Goal: Navigation & Orientation: Find specific page/section

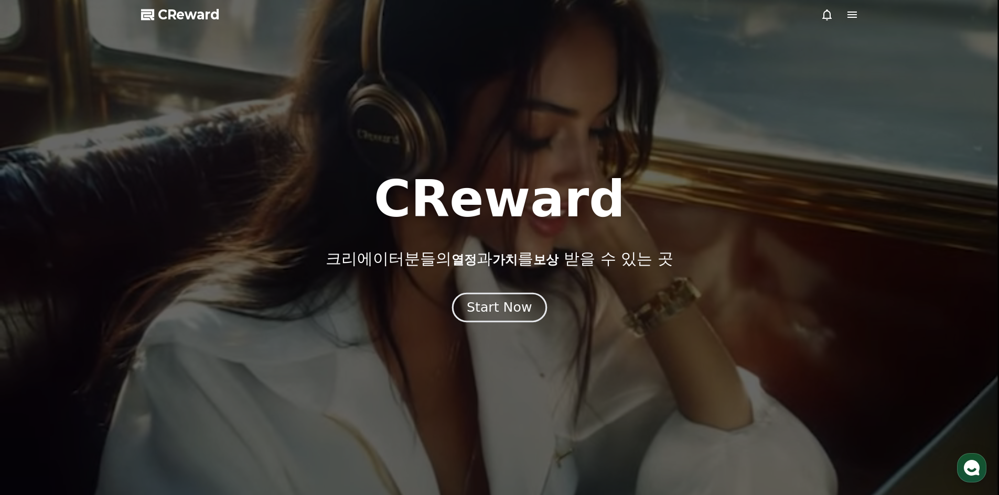
click at [482, 316] on div "Start Now" at bounding box center [499, 308] width 65 height 18
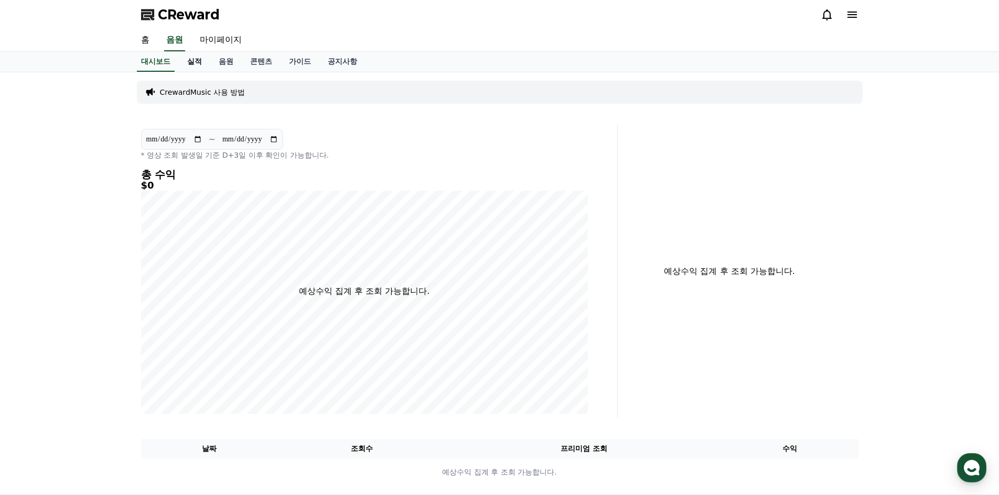
click at [200, 62] on link "실적" at bounding box center [194, 62] width 31 height 20
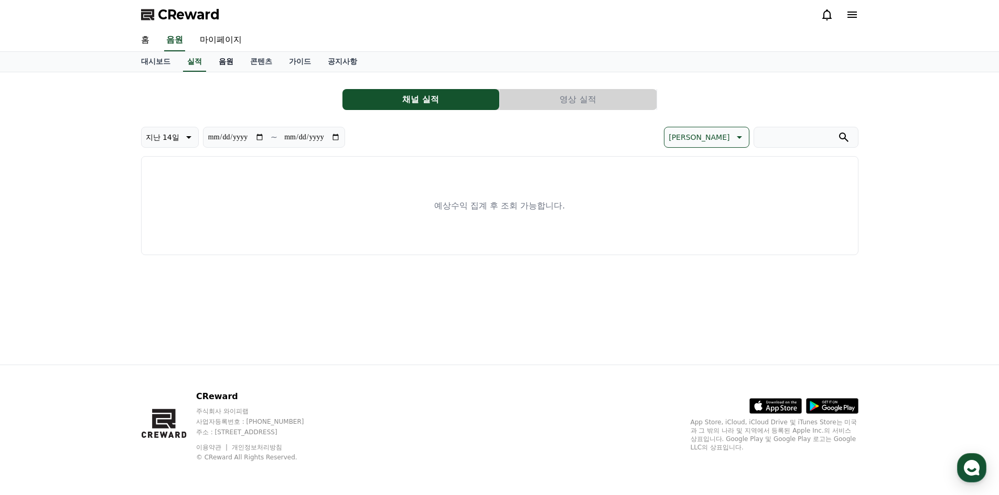
click at [220, 62] on link "음원" at bounding box center [225, 62] width 31 height 20
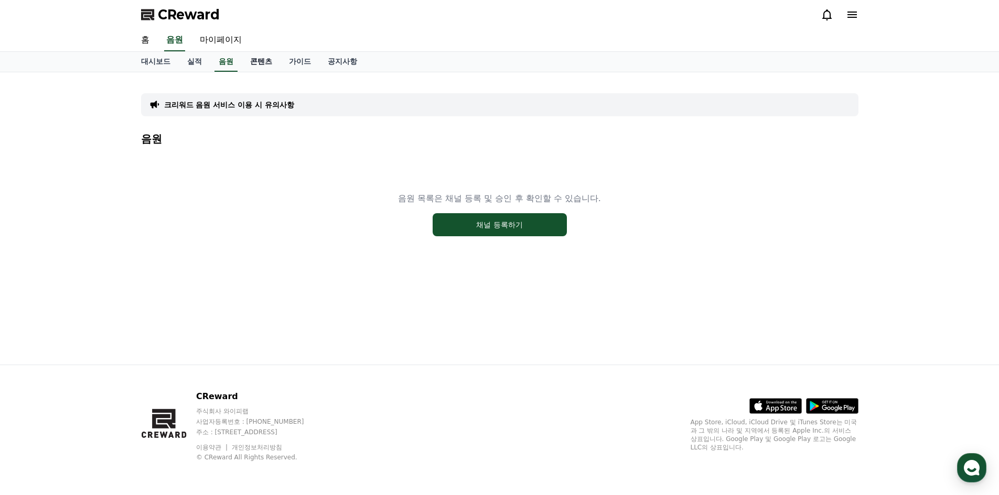
click at [246, 67] on link "콘텐츠" at bounding box center [261, 62] width 39 height 20
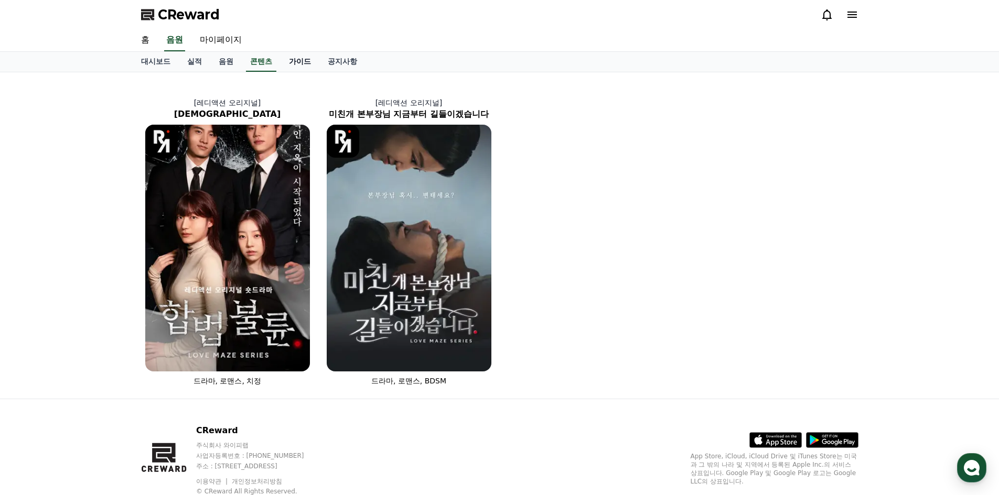
click at [303, 64] on link "가이드" at bounding box center [299, 62] width 39 height 20
click at [226, 63] on link "음원" at bounding box center [225, 62] width 31 height 20
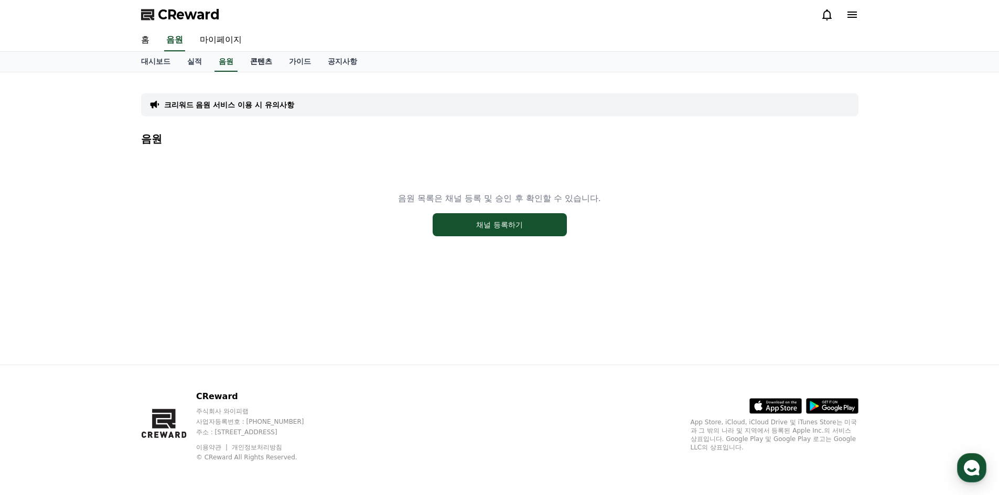
click at [272, 59] on link "콘텐츠" at bounding box center [261, 62] width 39 height 20
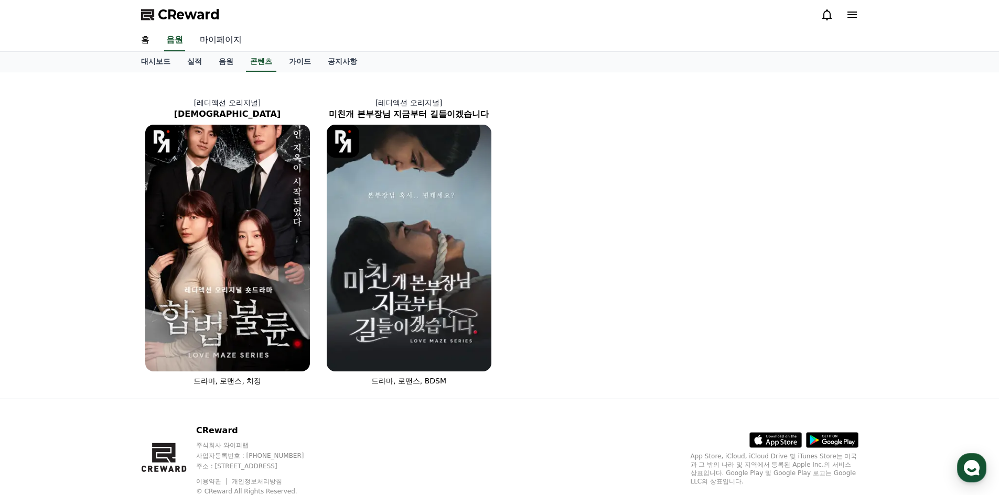
click at [217, 37] on link "마이페이지" at bounding box center [220, 40] width 59 height 22
select select "**********"
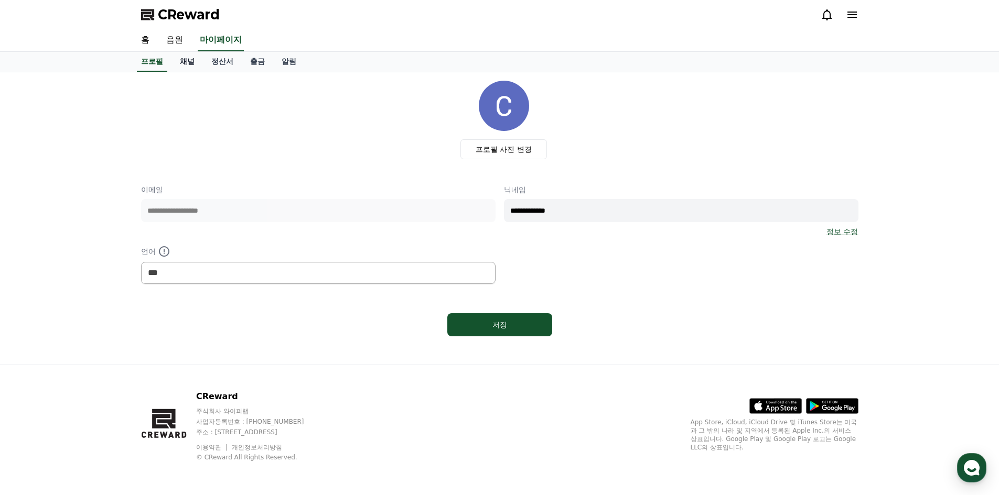
click at [189, 67] on link "채널" at bounding box center [186, 62] width 31 height 20
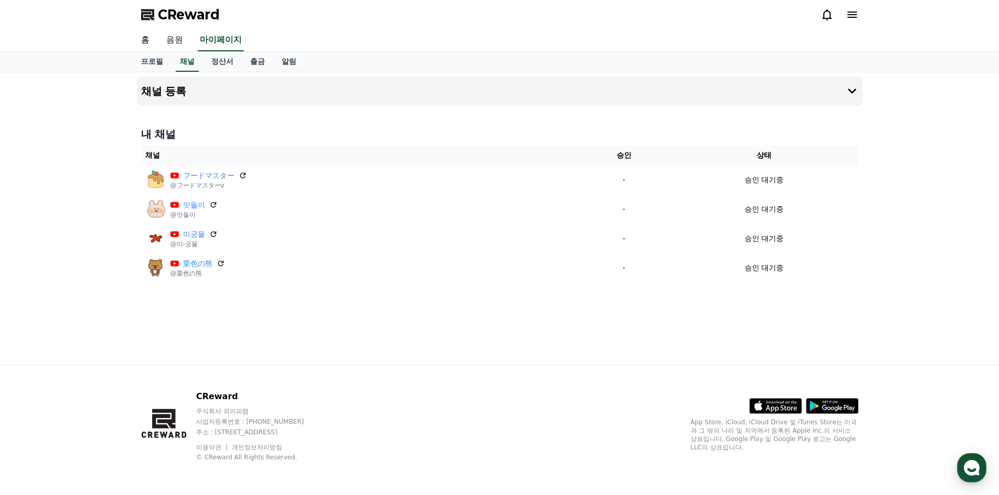
click at [176, 36] on link "음원" at bounding box center [175, 40] width 34 height 22
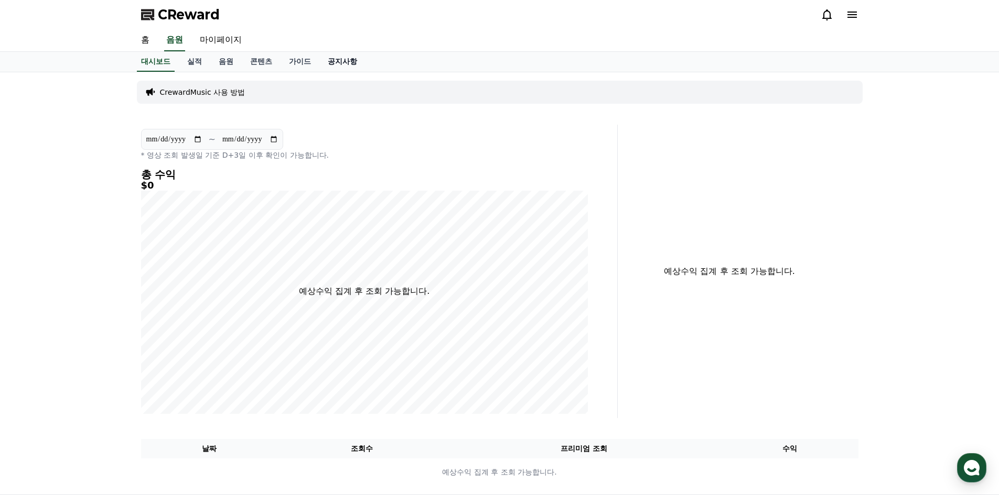
click at [335, 62] on link "공지사항" at bounding box center [342, 62] width 46 height 20
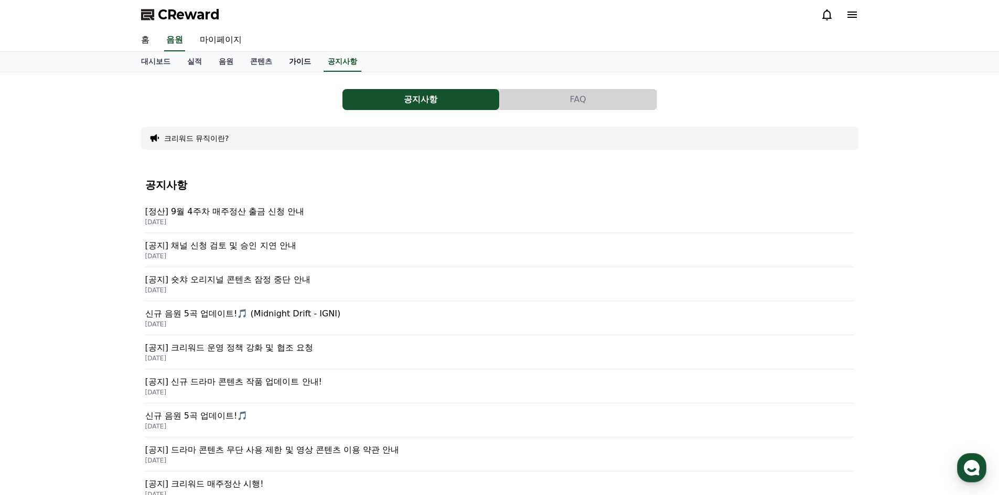
click at [307, 63] on link "가이드" at bounding box center [299, 62] width 39 height 20
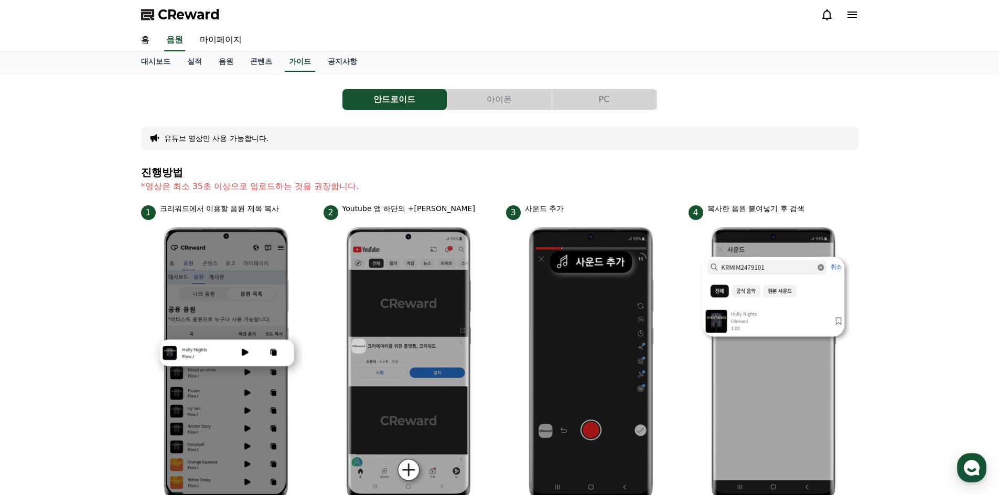
click at [331, 50] on div "홈 음원 마이페이지" at bounding box center [500, 40] width 734 height 22
click at [250, 59] on link "콘텐츠" at bounding box center [261, 62] width 39 height 20
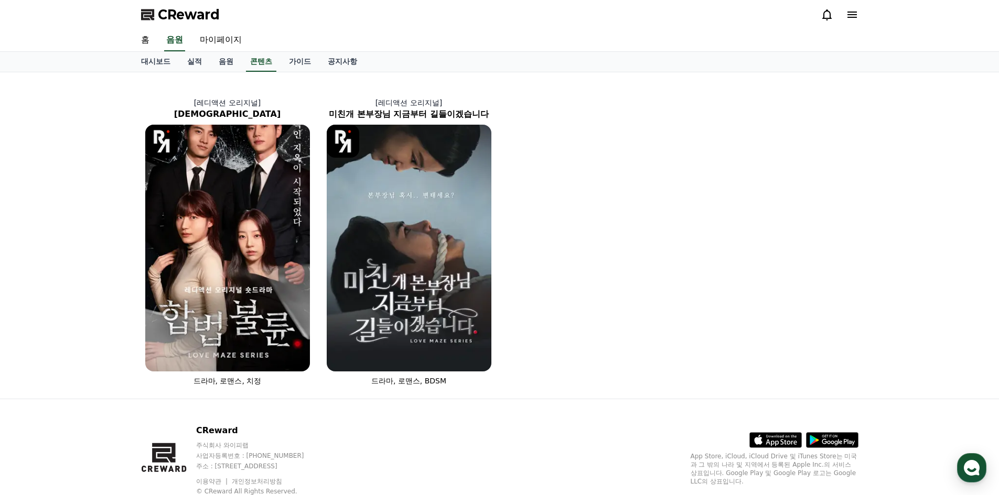
click at [216, 27] on div "CReward" at bounding box center [500, 14] width 734 height 29
click at [220, 41] on link "마이페이지" at bounding box center [220, 40] width 59 height 22
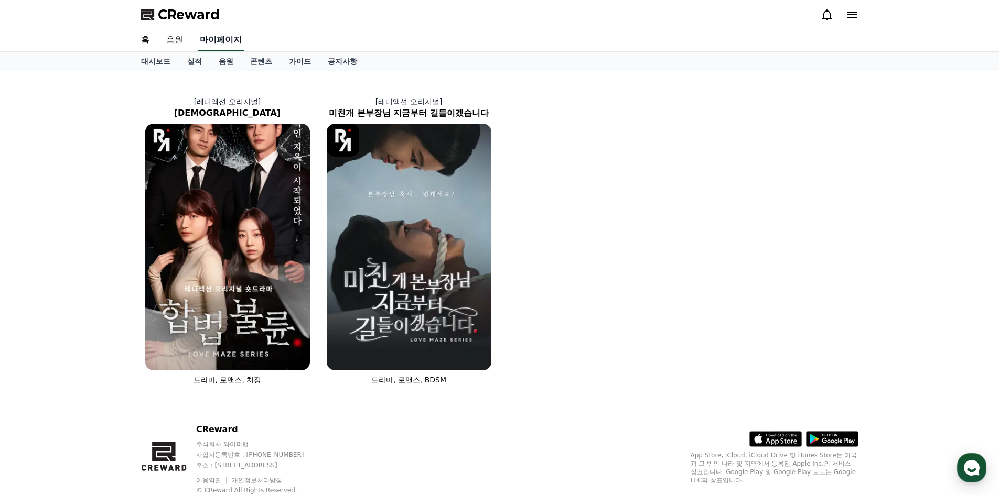
select select "**********"
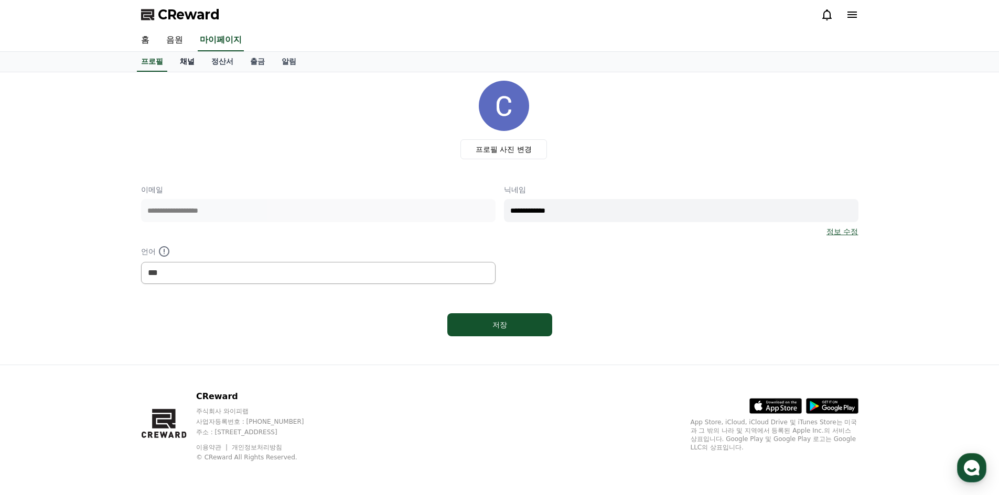
click at [188, 62] on link "채널" at bounding box center [186, 62] width 31 height 20
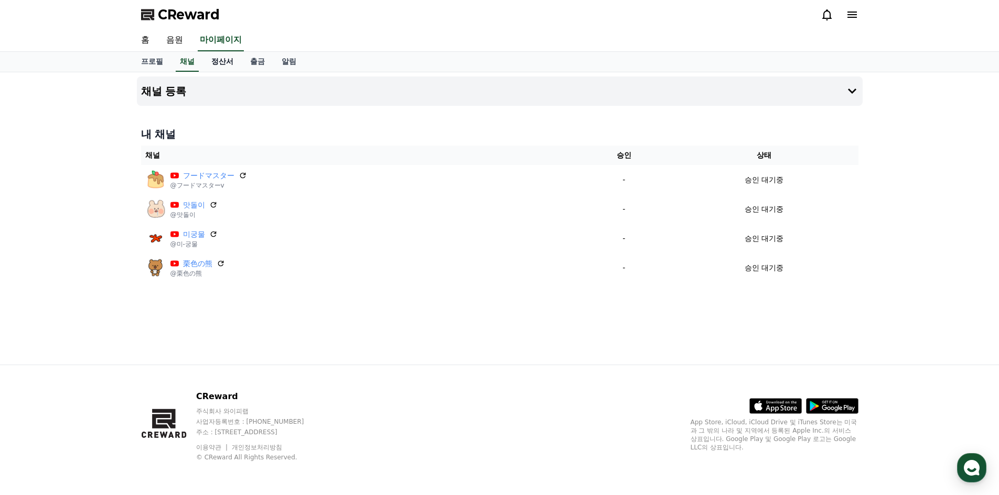
click at [204, 61] on link "정산서" at bounding box center [222, 62] width 39 height 20
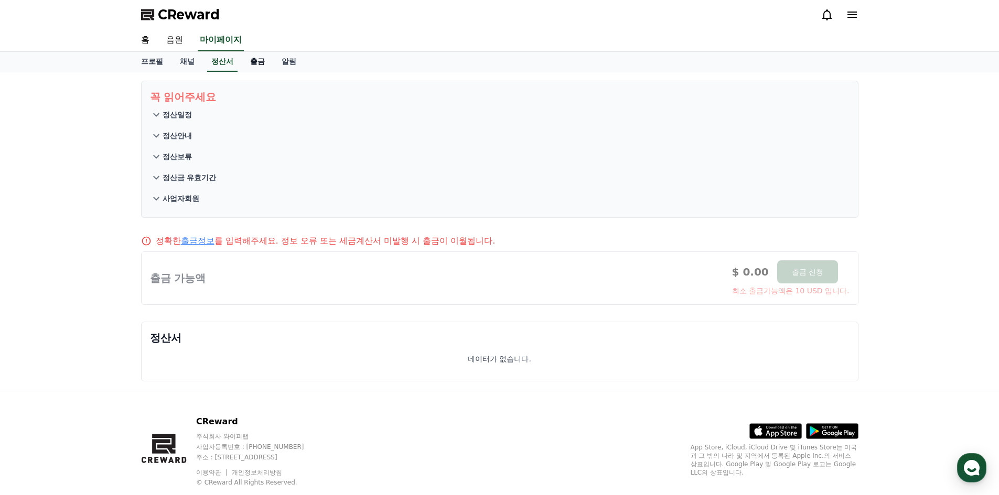
click at [258, 61] on link "출금" at bounding box center [257, 62] width 31 height 20
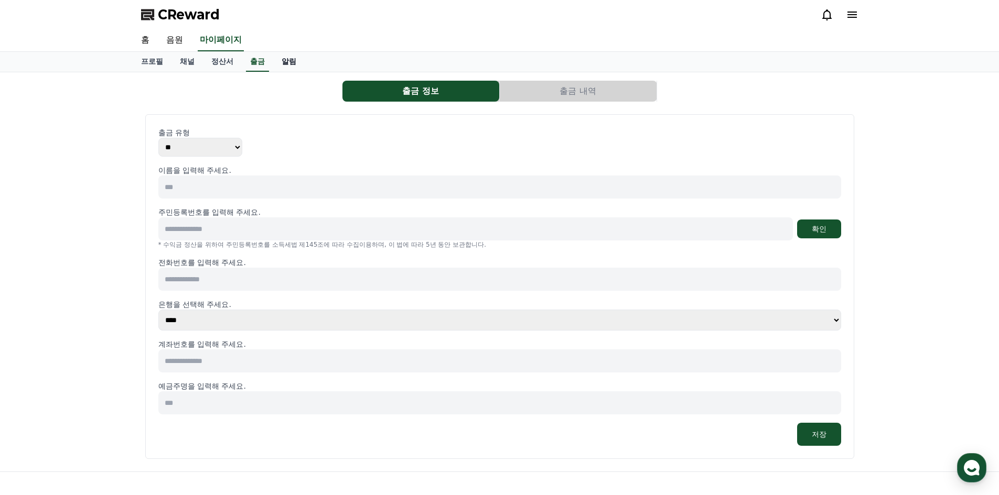
click at [289, 69] on link "알림" at bounding box center [288, 62] width 31 height 20
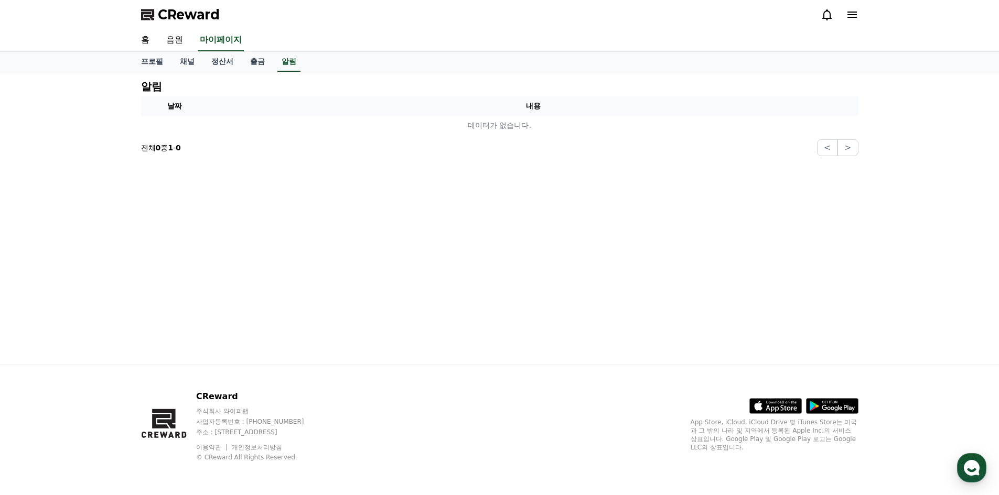
click at [167, 19] on span "CReward" at bounding box center [189, 14] width 62 height 17
